Goal: Task Accomplishment & Management: Manage account settings

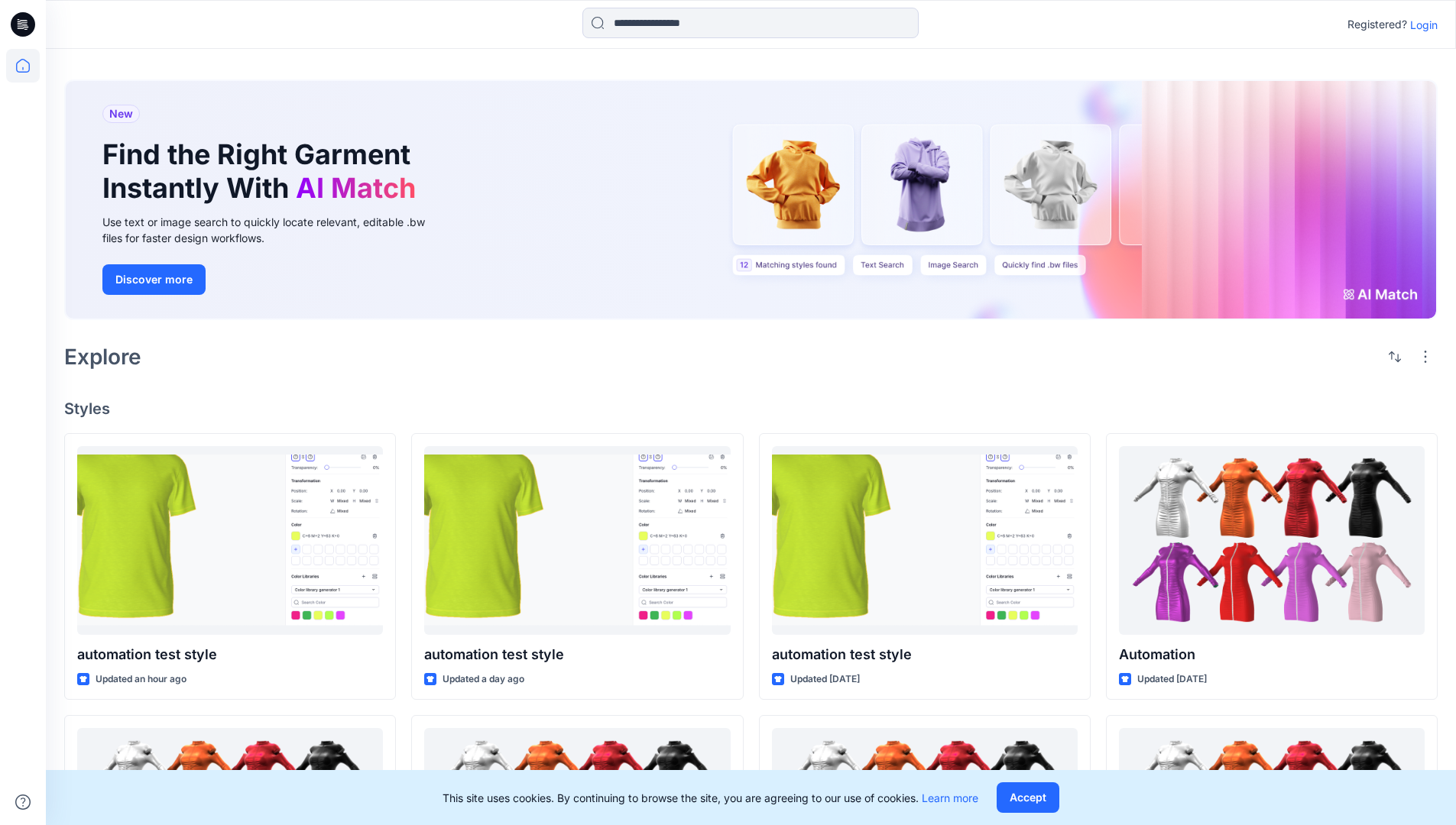
click at [1420, 24] on p "Login" at bounding box center [1424, 24] width 28 height 16
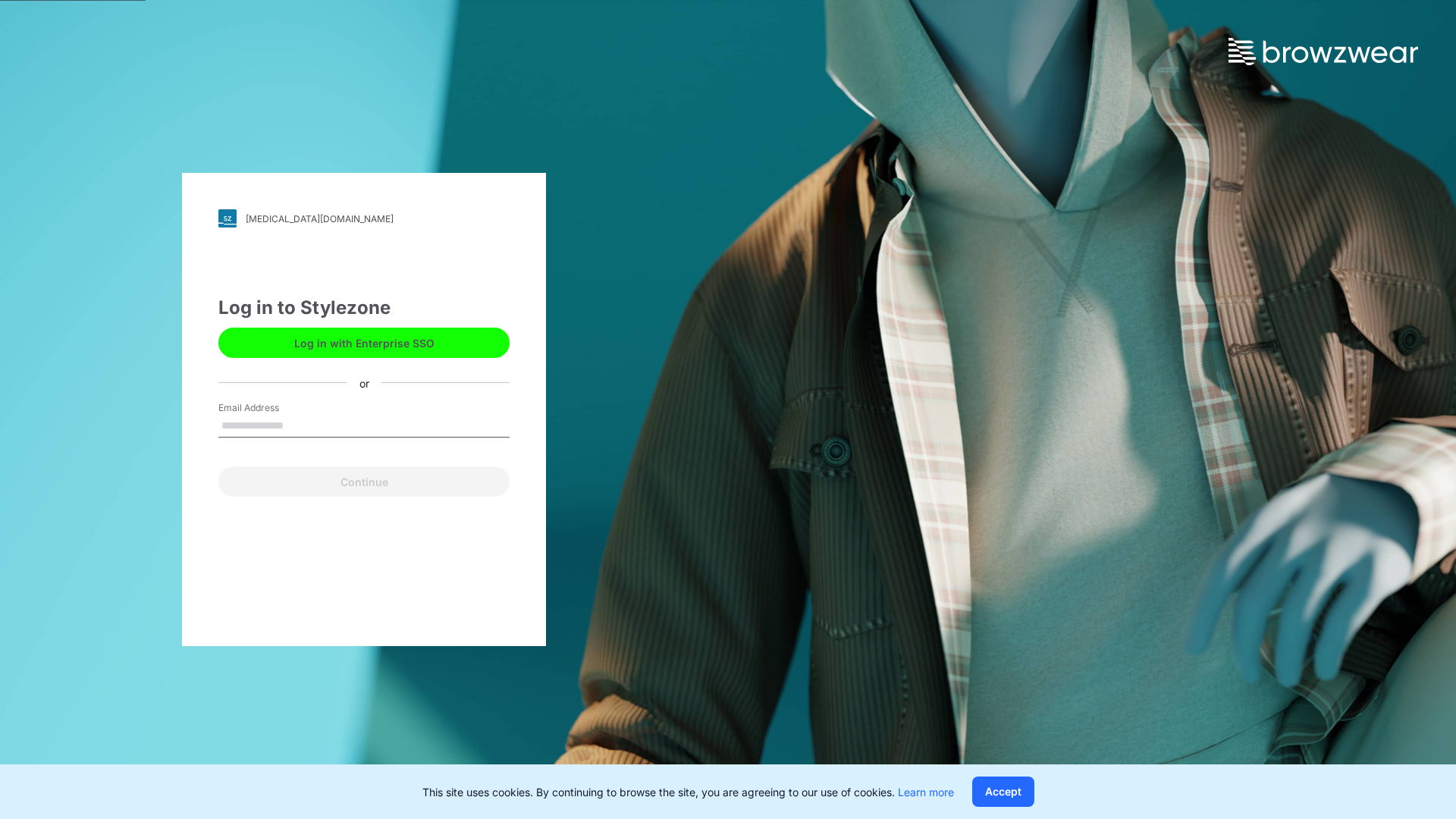
click at [299, 425] on input "Email Address" at bounding box center [364, 426] width 291 height 22
type input "**********"
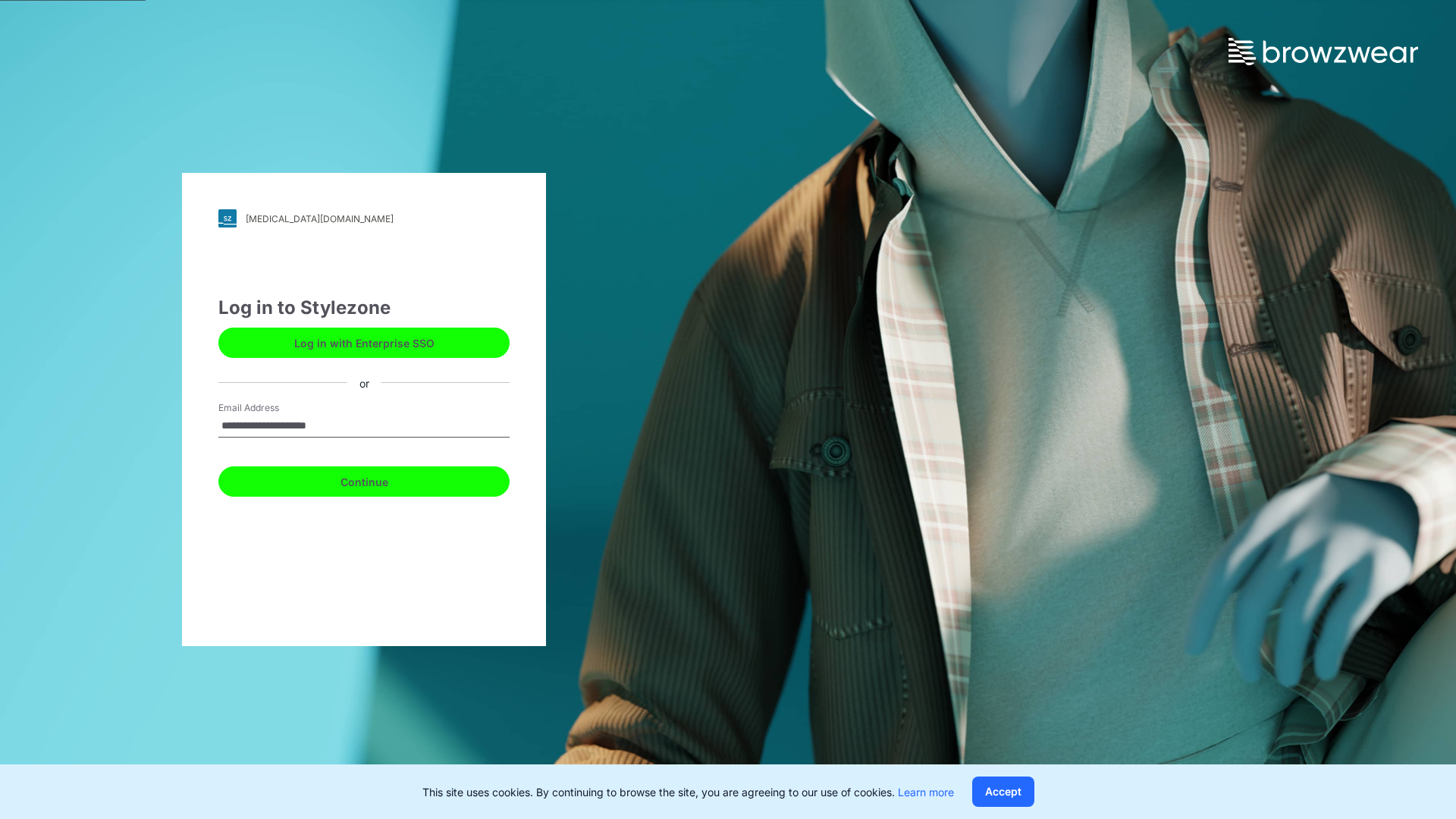
click at [381, 479] on button "Continue" at bounding box center [364, 481] width 291 height 30
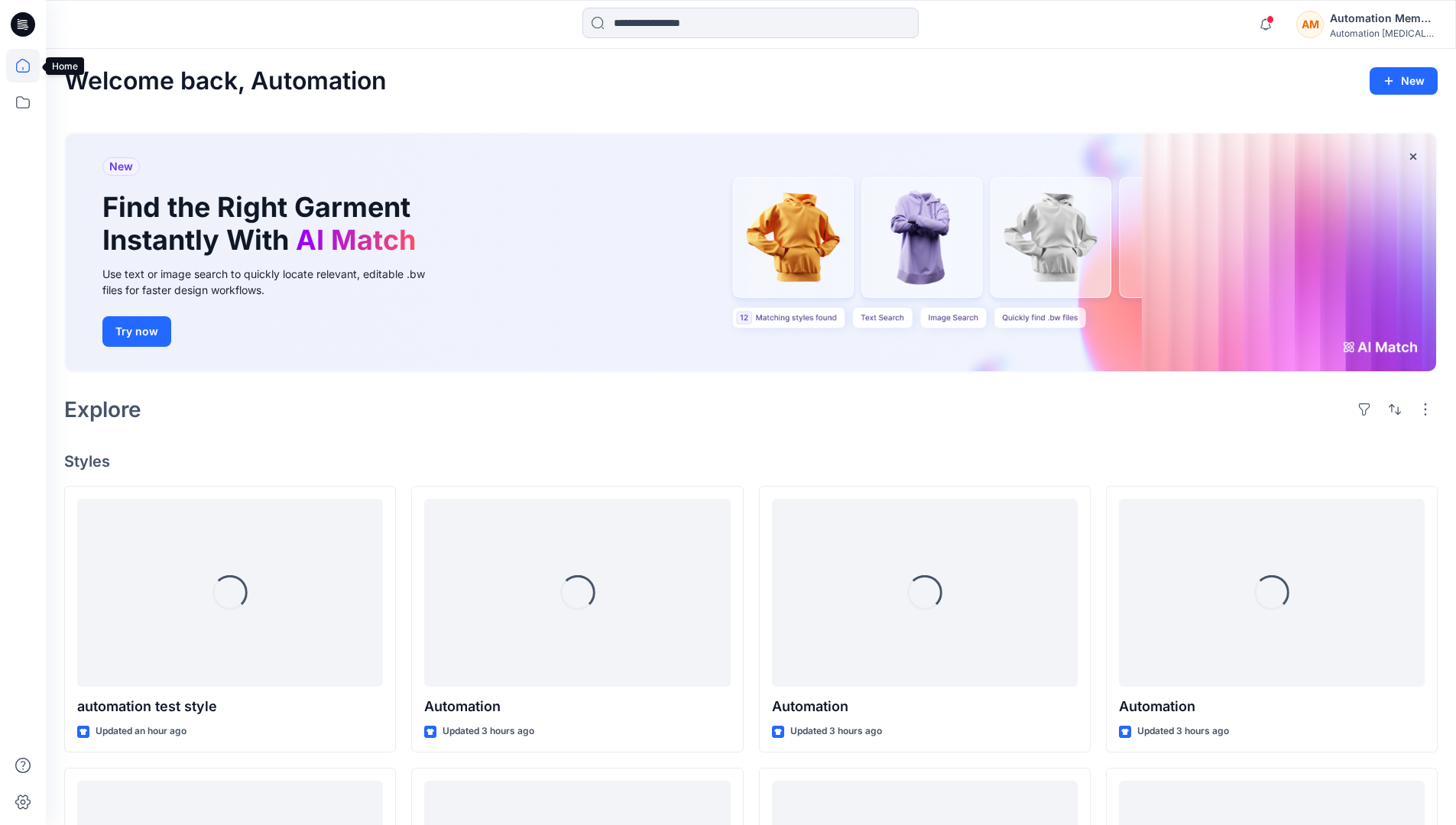
click at [27, 66] on icon at bounding box center [23, 65] width 34 height 34
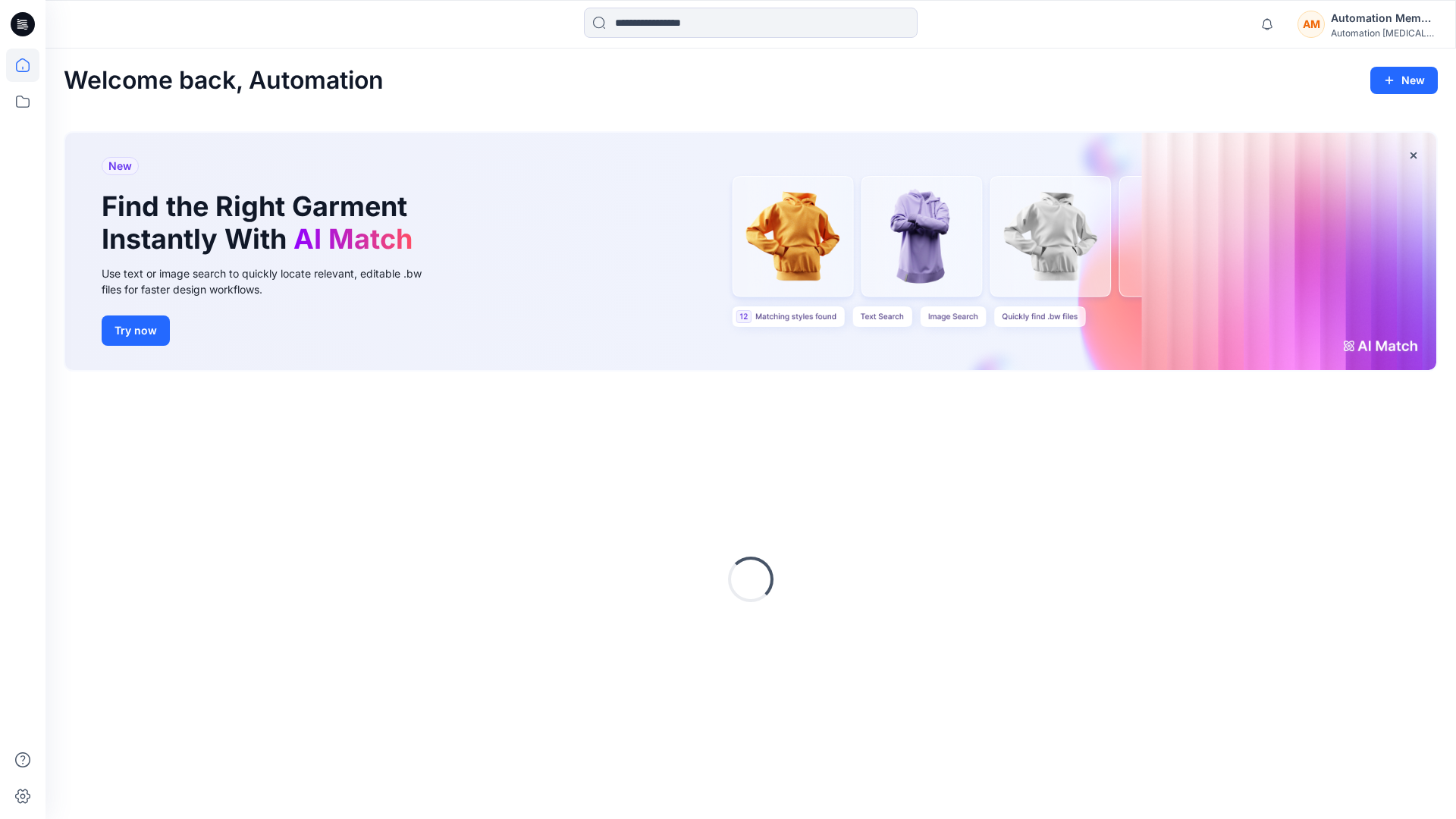
click at [1352, 18] on div "Automation Member" at bounding box center [1384, 18] width 106 height 18
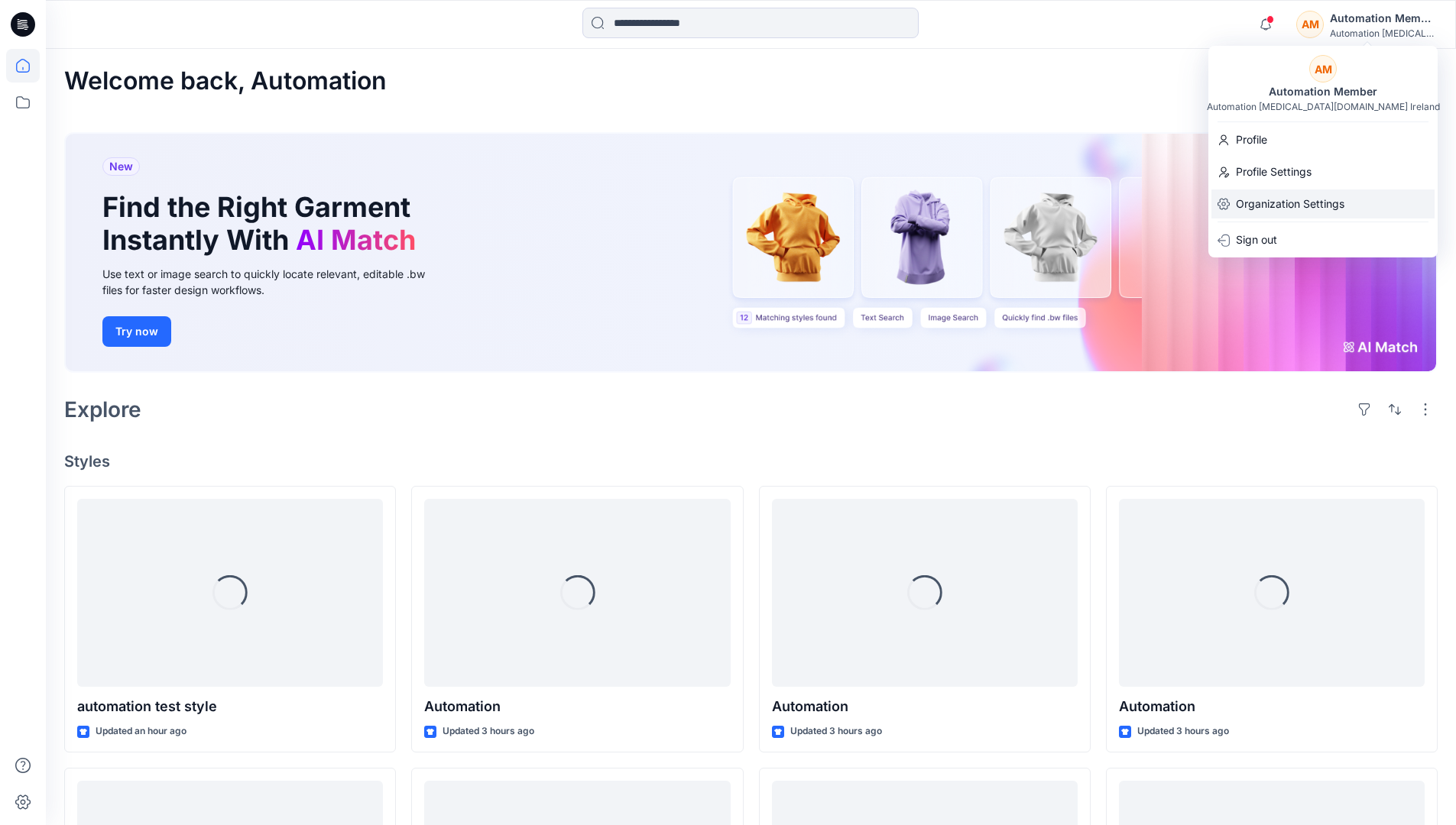
click at [1280, 195] on p "Organization Settings" at bounding box center [1290, 203] width 109 height 29
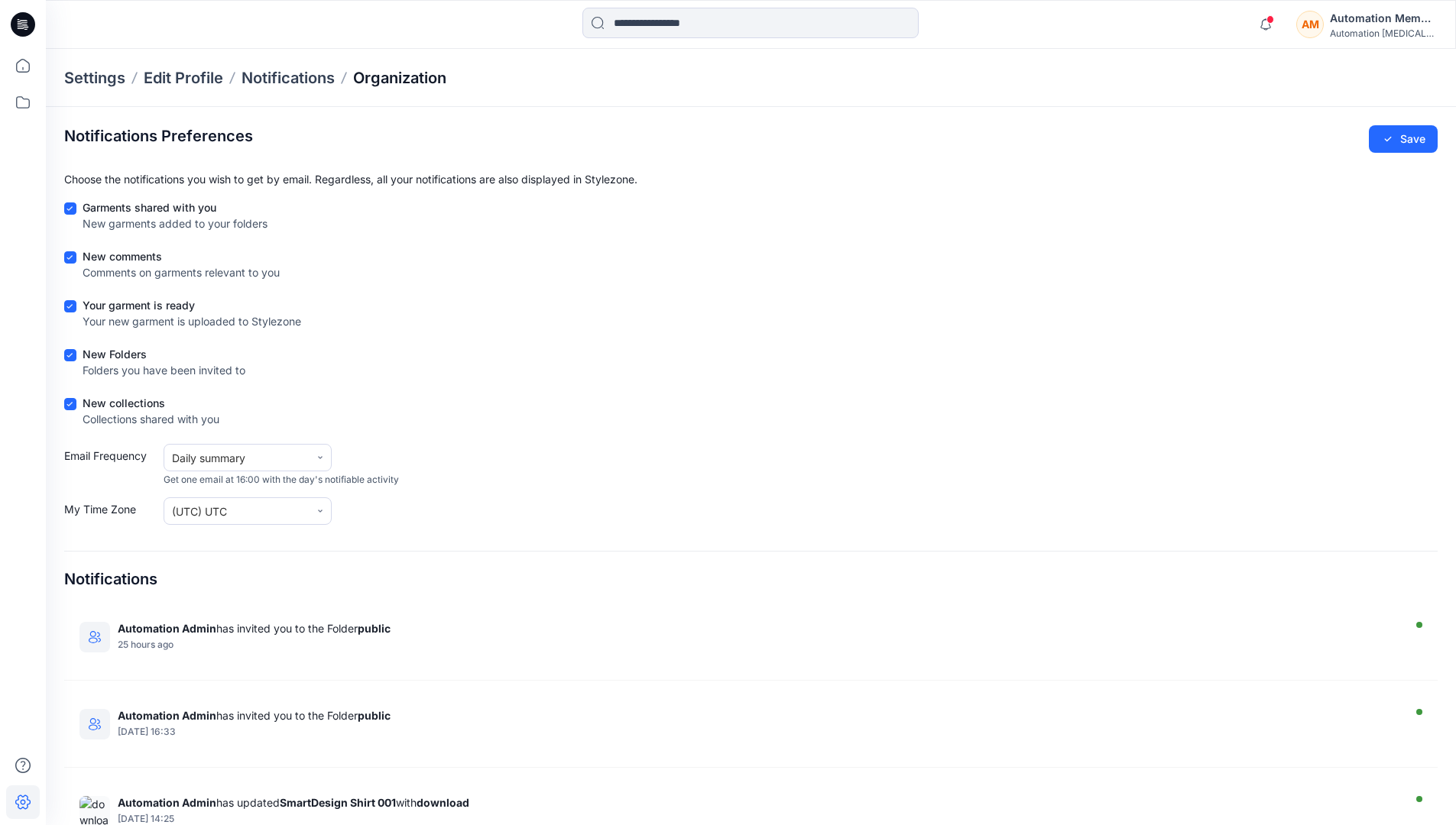
click at [429, 79] on p "Organization" at bounding box center [399, 77] width 93 height 22
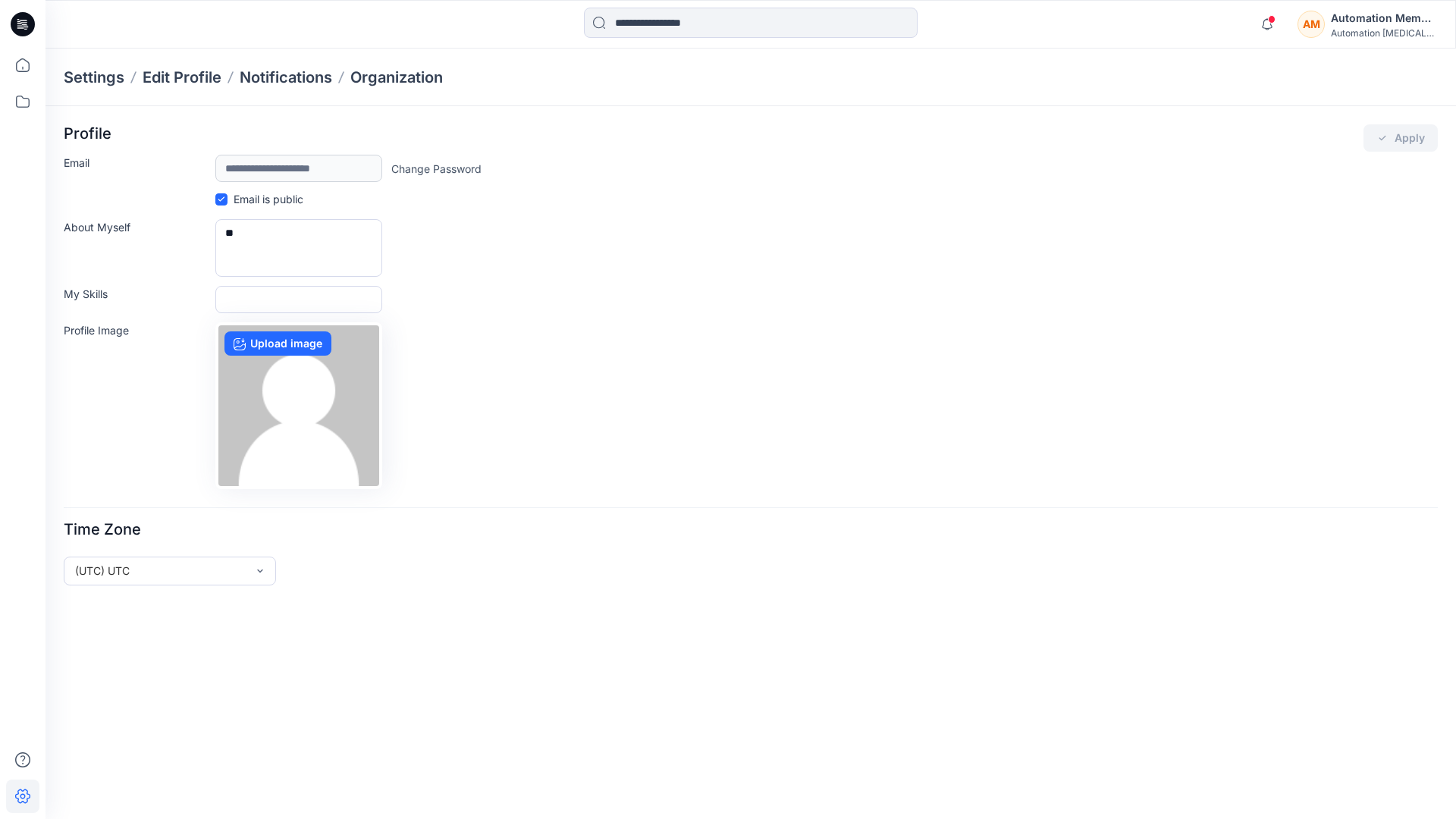
click at [1329, 27] on div "AM Automation Member Automation testim..." at bounding box center [1367, 24] width 140 height 30
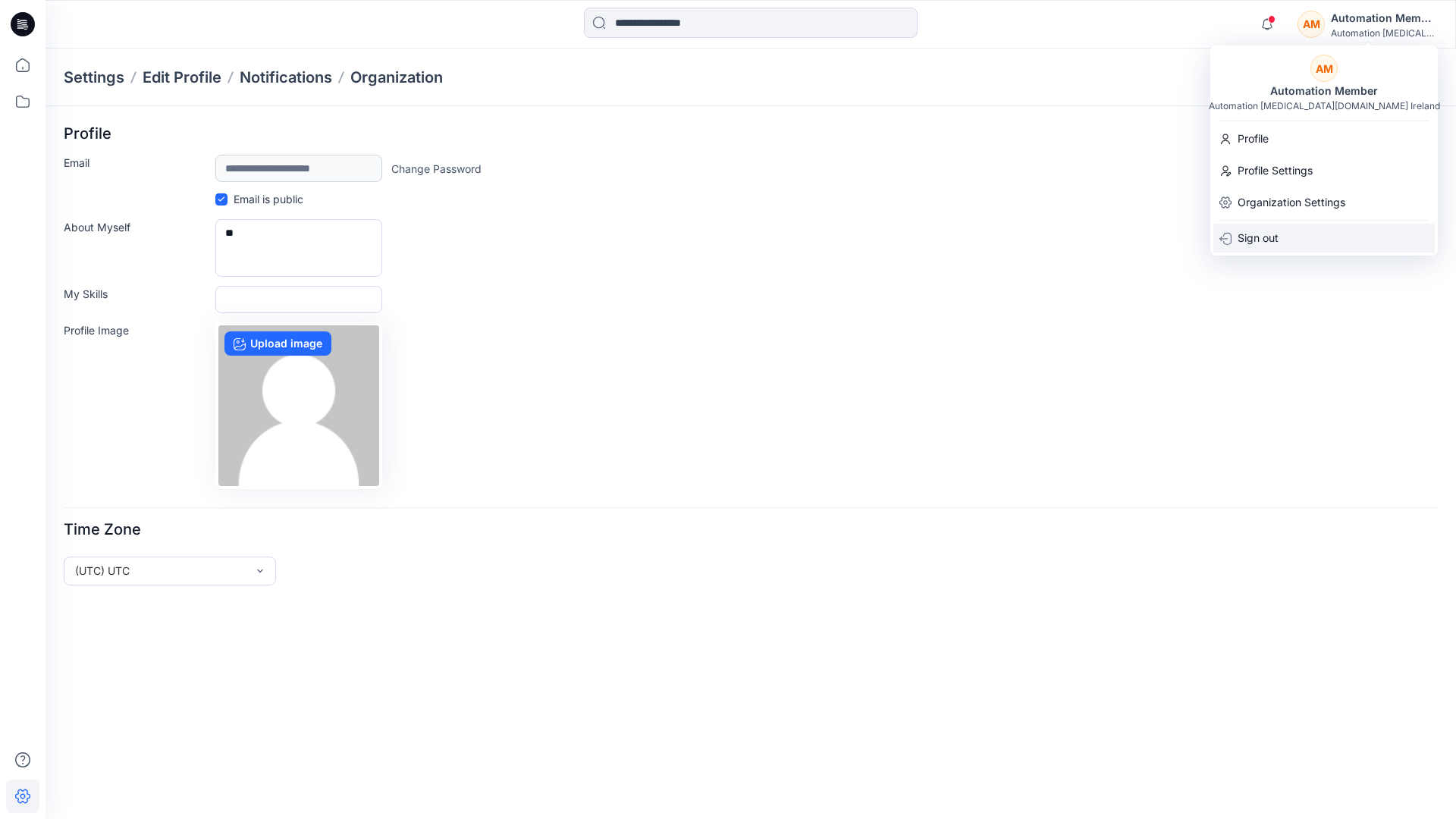
click at [1296, 233] on div "Sign out" at bounding box center [1324, 238] width 222 height 28
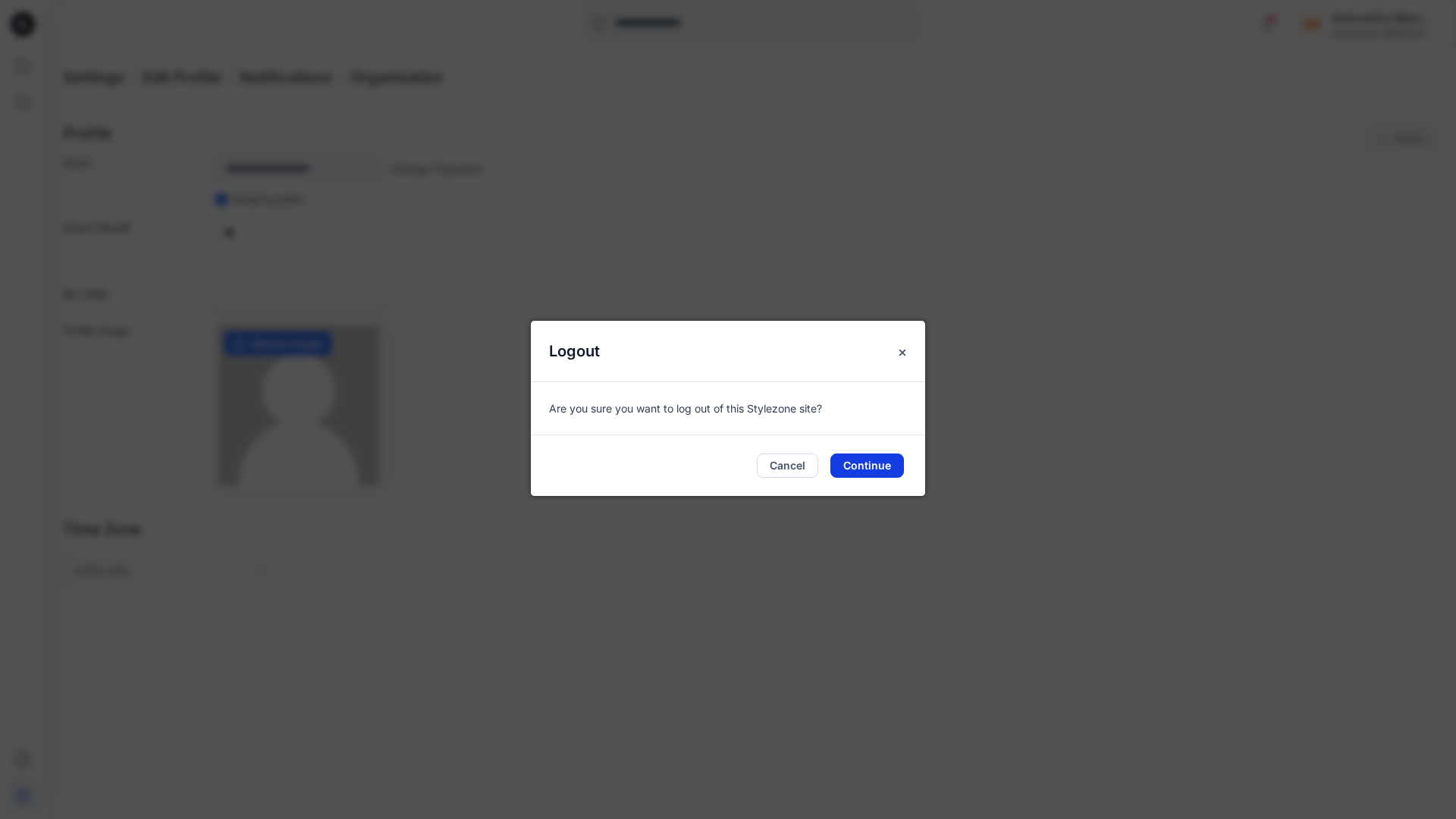
click at [847, 459] on button "Continue" at bounding box center [866, 466] width 73 height 24
